Goal: Information Seeking & Learning: Learn about a topic

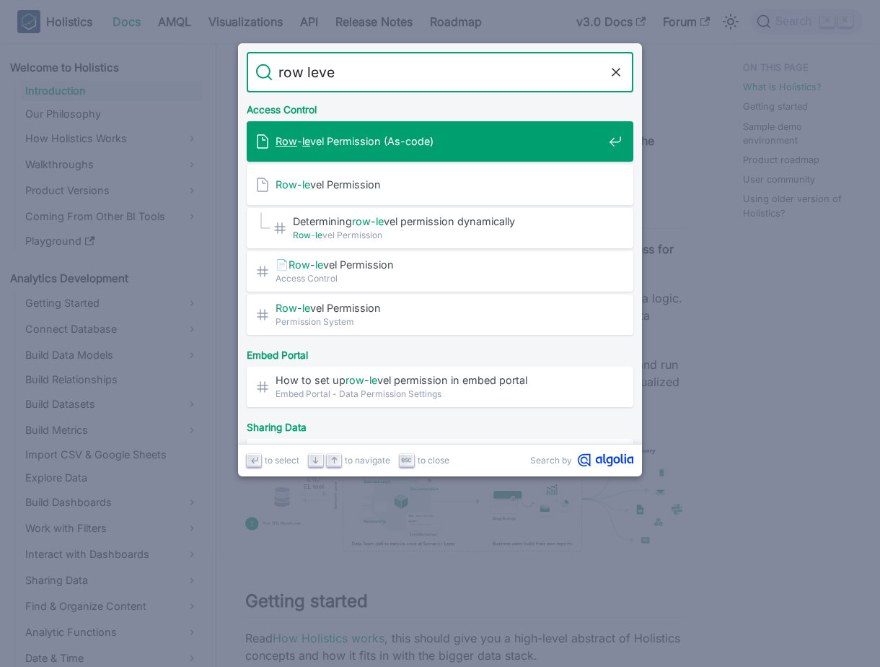
type input "row level"
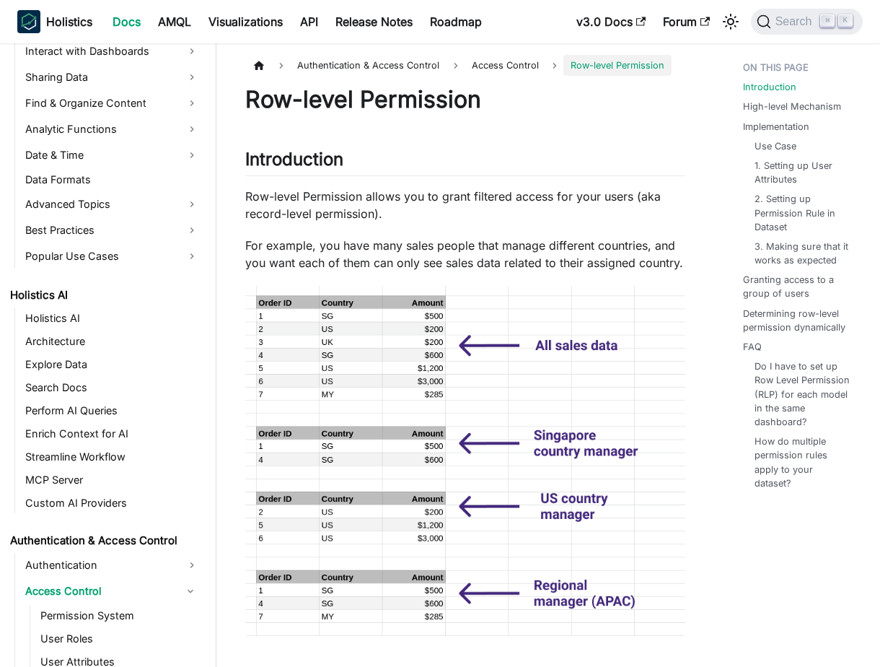
scroll to position [563, 0]
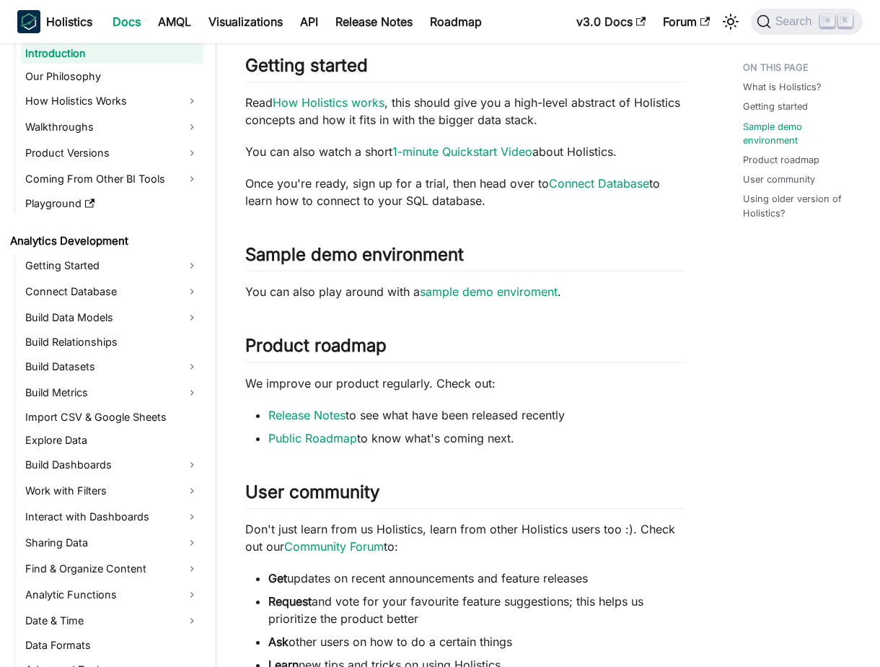
scroll to position [551, 0]
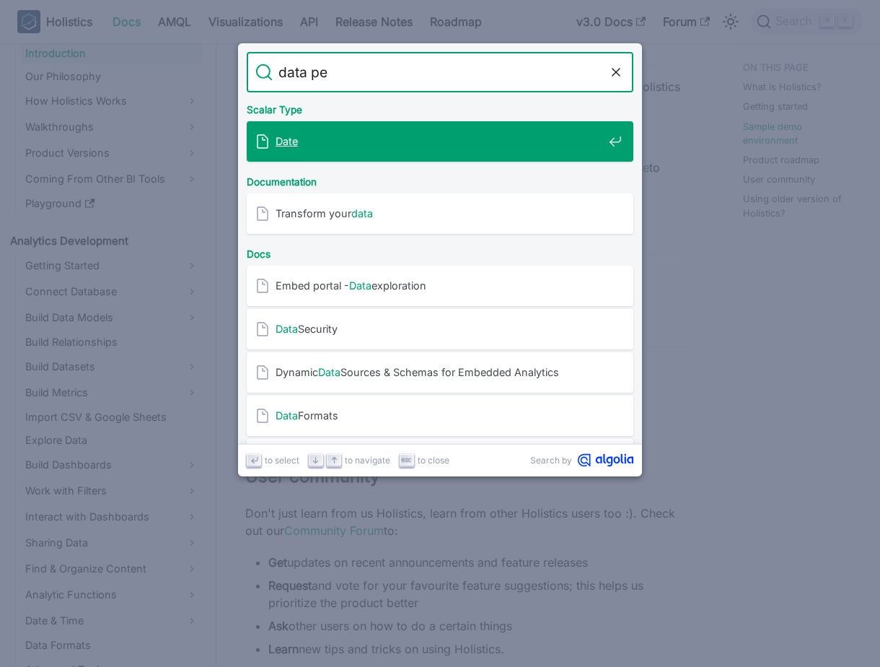
type input "data per"
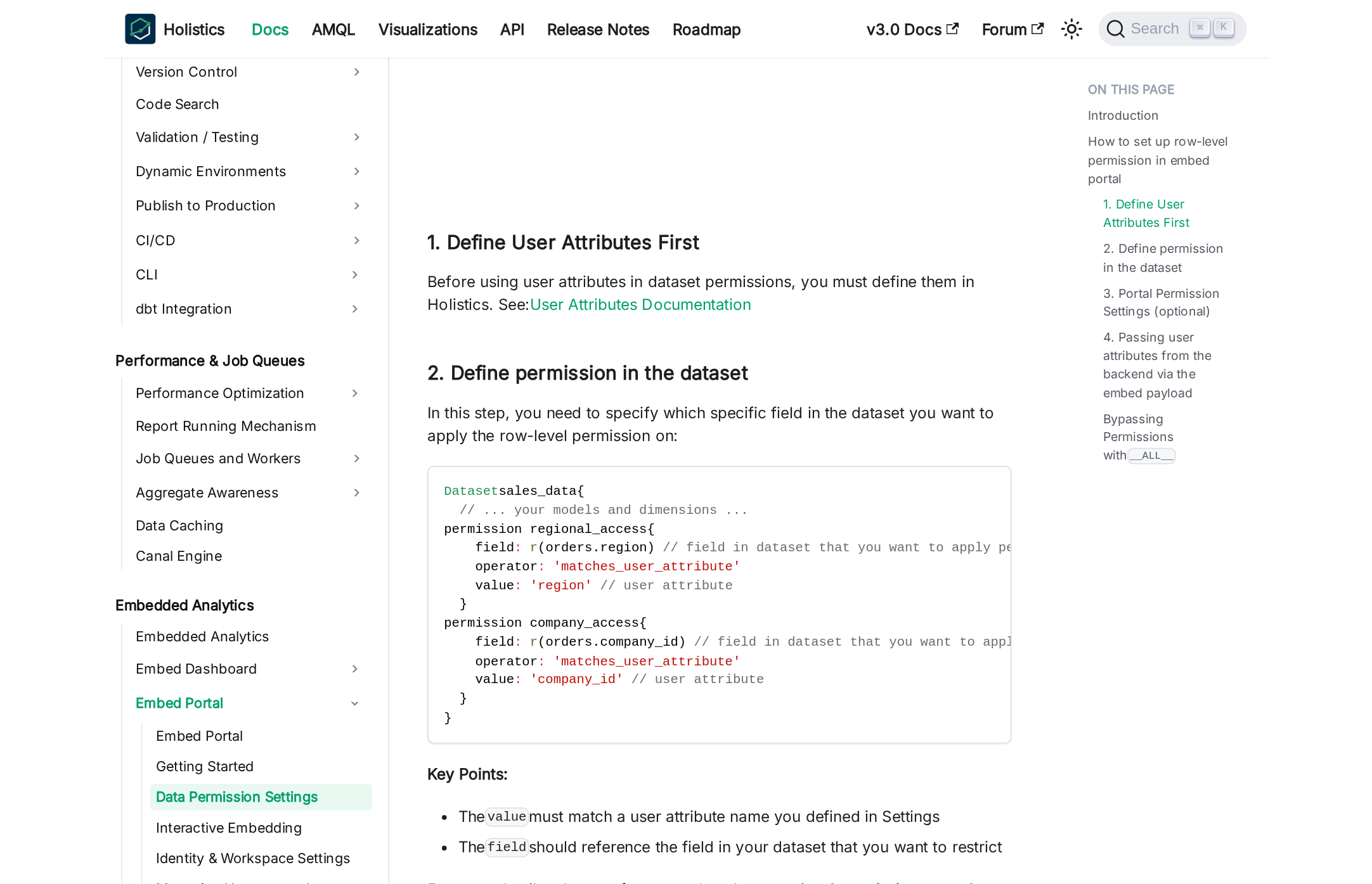
scroll to position [1134, 0]
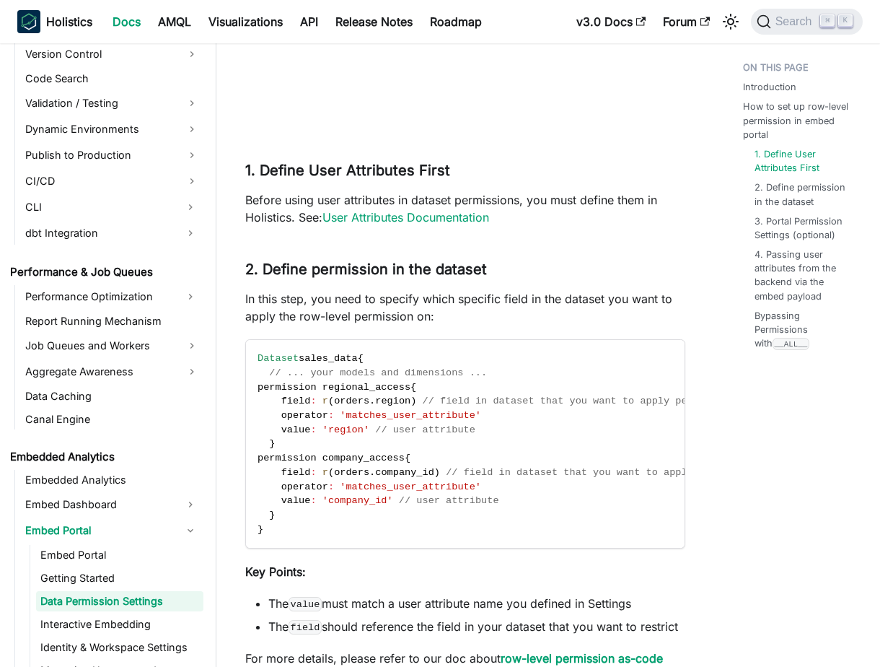
click at [485, 256] on div "Embed Portal - Data Permission Settings BETA FEATURE This is a Beta feature. Th…" at bounding box center [465, 159] width 440 height 2728
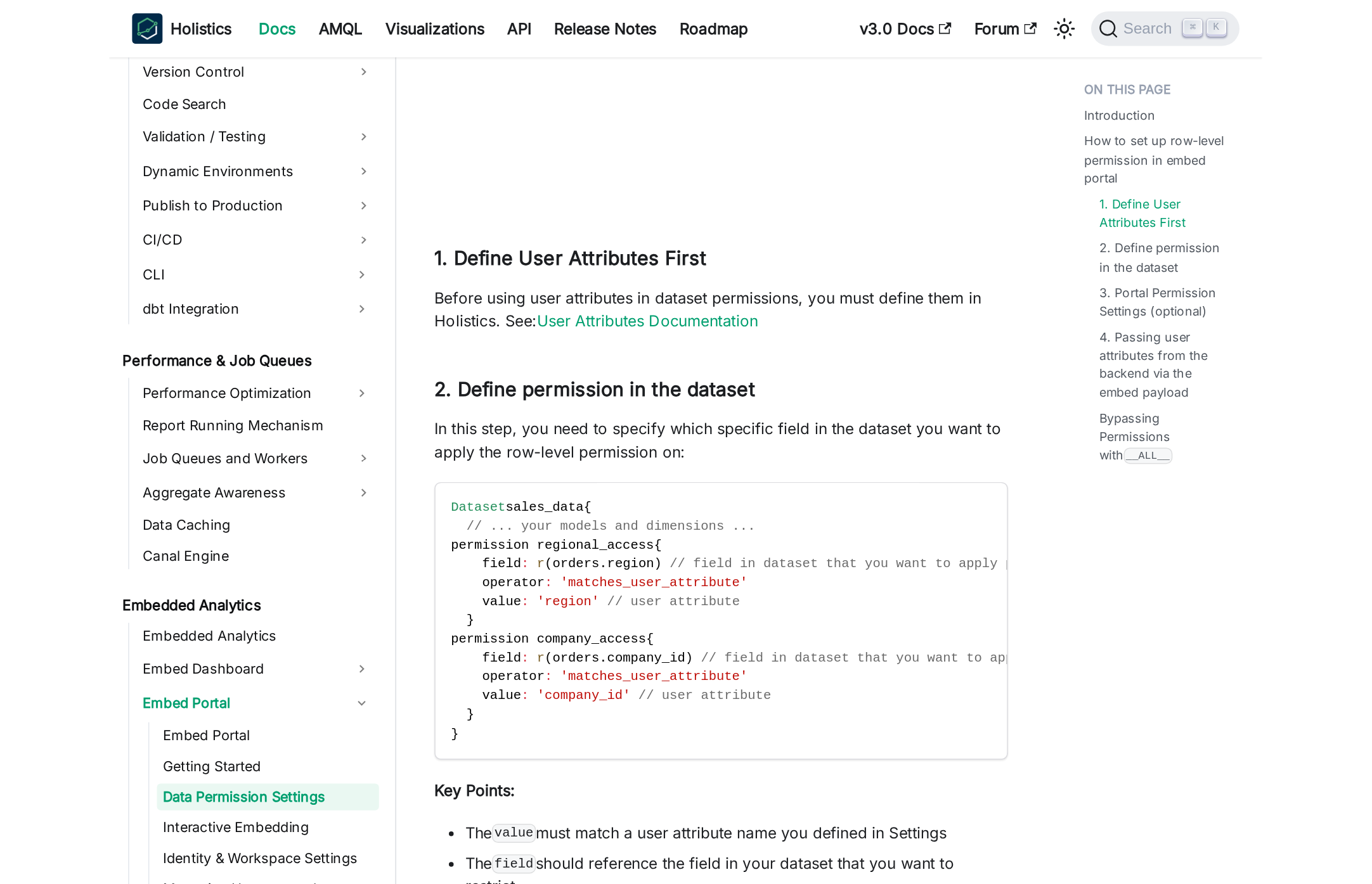
scroll to position [1202, 0]
